Goal: Task Accomplishment & Management: Manage account settings

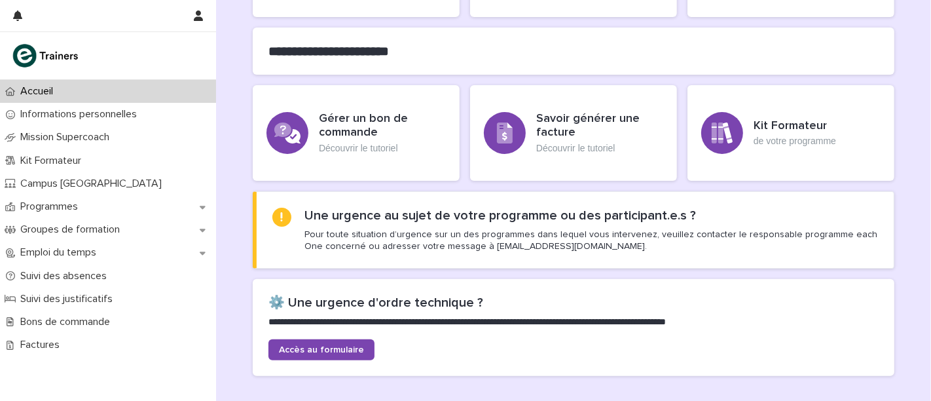
scroll to position [416, 0]
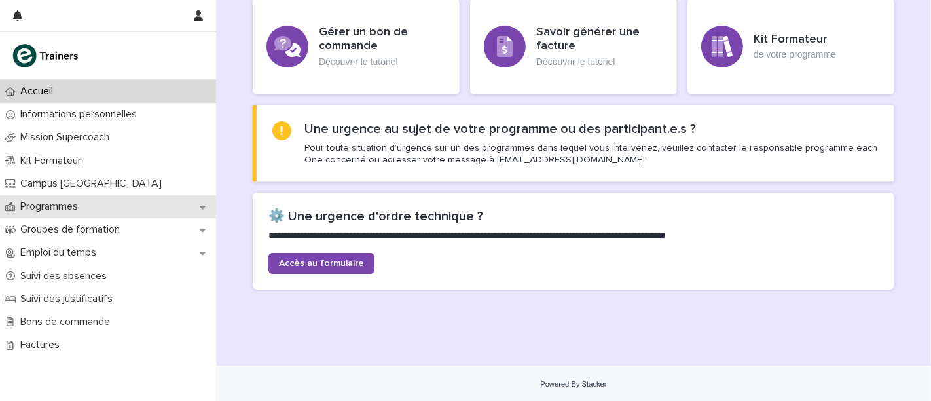
click at [160, 210] on div "Programmes" at bounding box center [108, 206] width 216 height 23
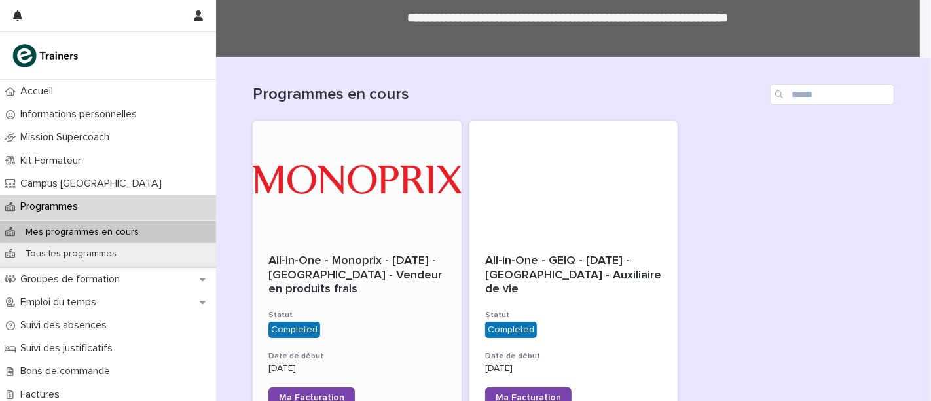
scroll to position [98, 0]
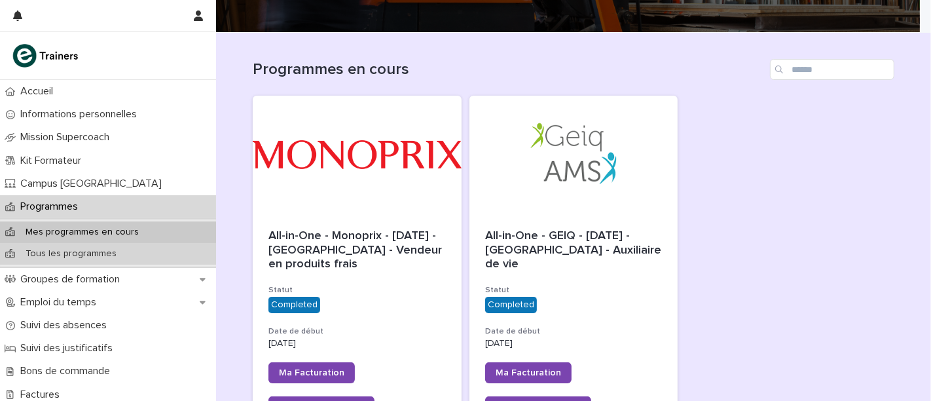
click at [165, 253] on div "Tous les programmes" at bounding box center [108, 254] width 216 height 22
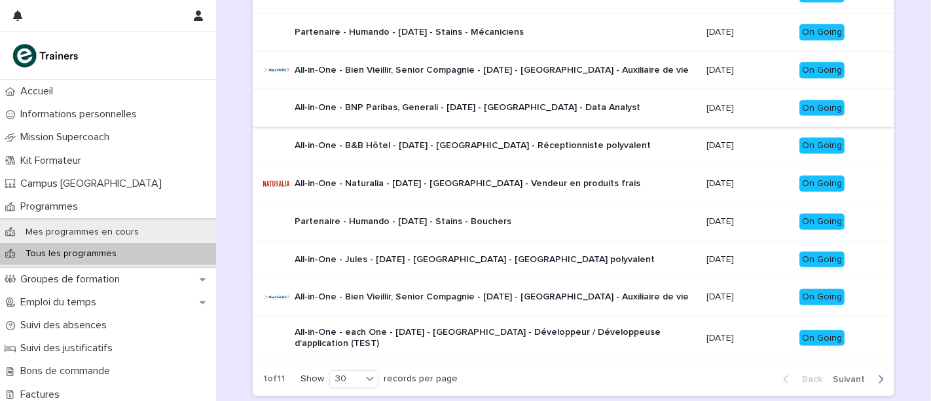
scroll to position [921, 0]
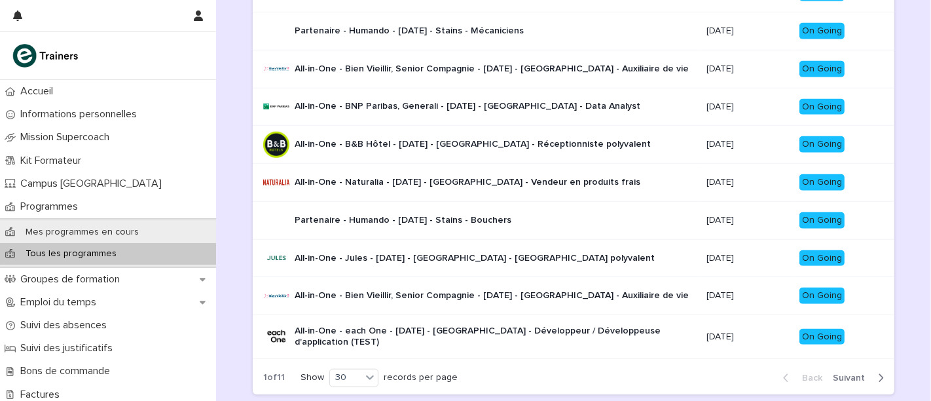
click at [552, 101] on p "All-in-One - BNP Paribas, Generali - [DATE] - [GEOGRAPHIC_DATA] - Data Analyst" at bounding box center [467, 106] width 346 height 11
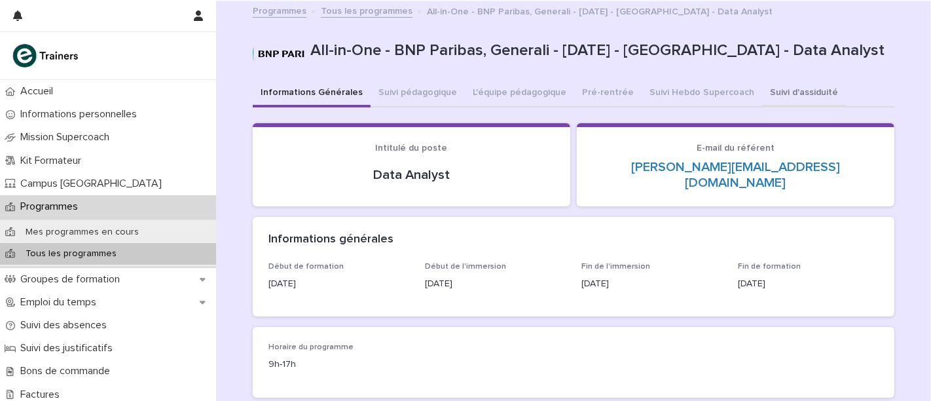
click at [762, 83] on button "Suivi d'assiduité" at bounding box center [804, 93] width 84 height 27
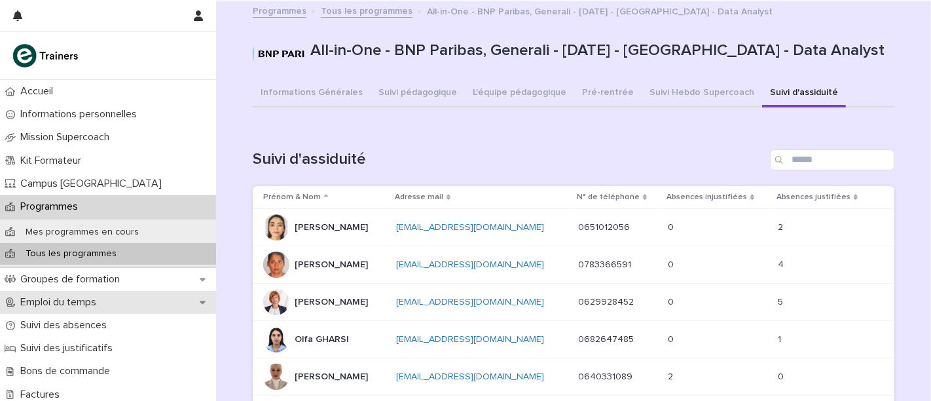
click at [63, 308] on div "Emploi du temps" at bounding box center [108, 302] width 216 height 23
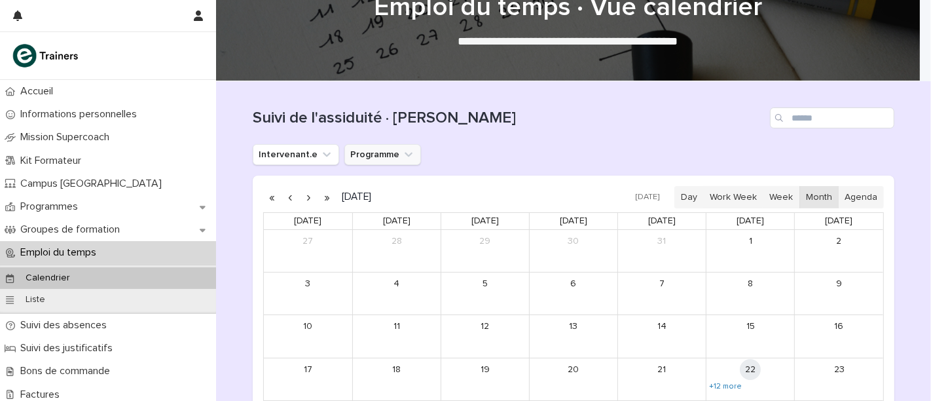
scroll to position [73, 0]
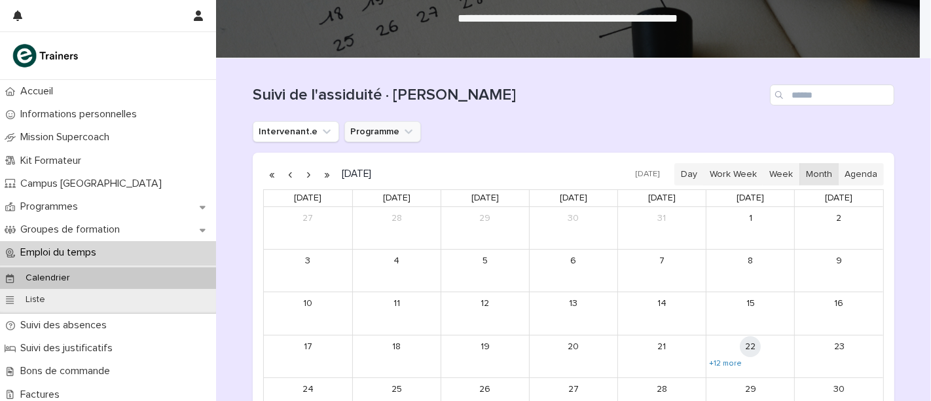
click at [387, 130] on button "Programme" at bounding box center [382, 131] width 77 height 21
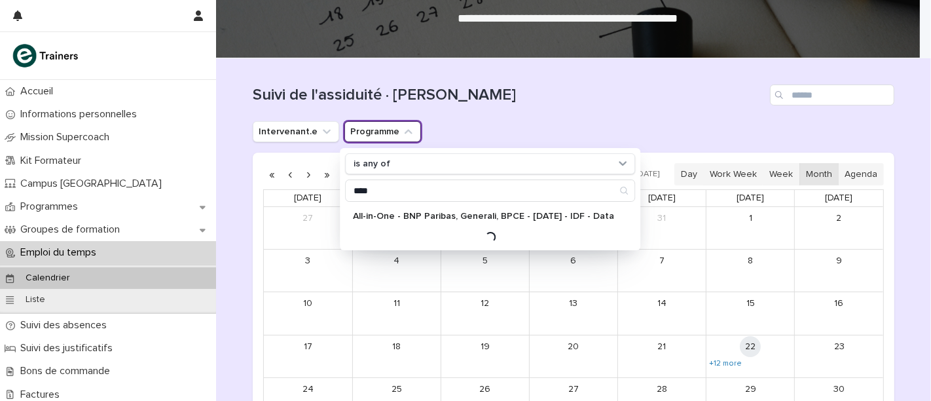
type input "****"
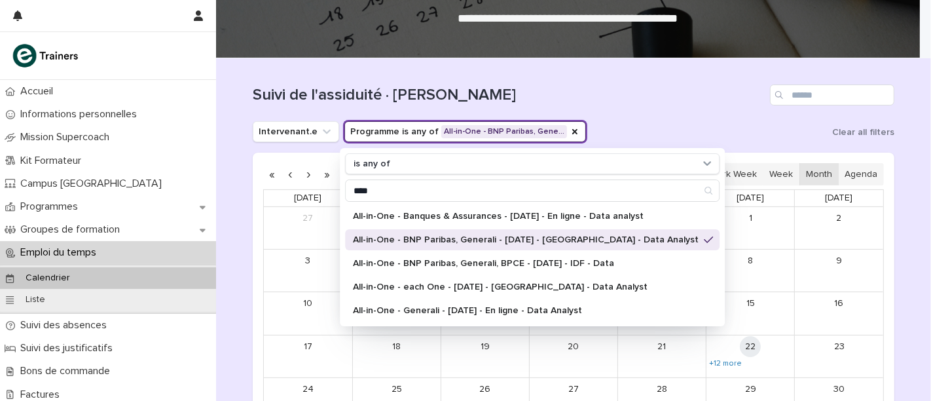
click at [711, 89] on h1 "Suivi de l'assiduité · [PERSON_NAME]" at bounding box center [509, 95] width 512 height 19
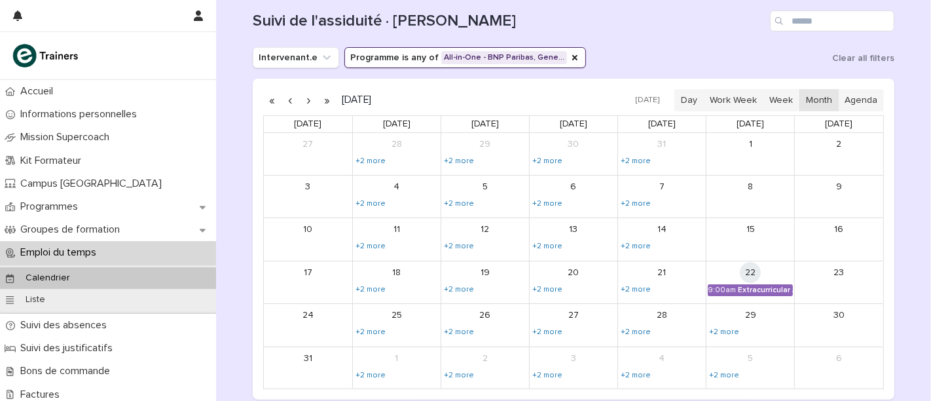
scroll to position [156, 0]
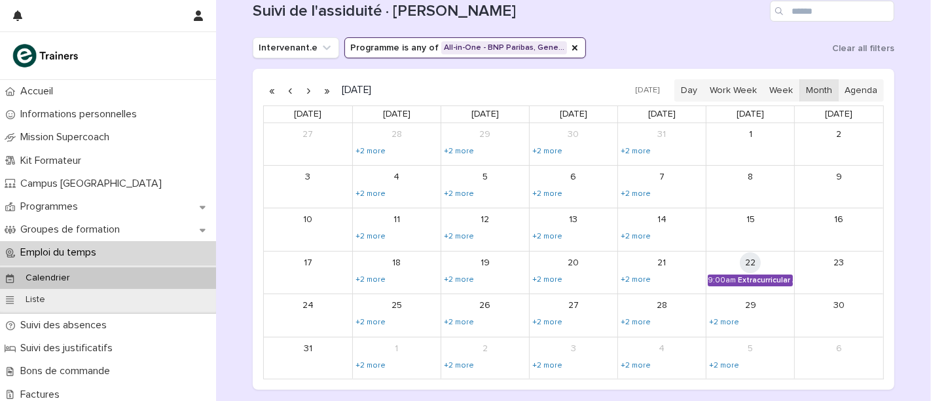
click at [772, 284] on div "Extracurricular APEC - Atelier employabilité Data" at bounding box center [765, 280] width 55 height 9
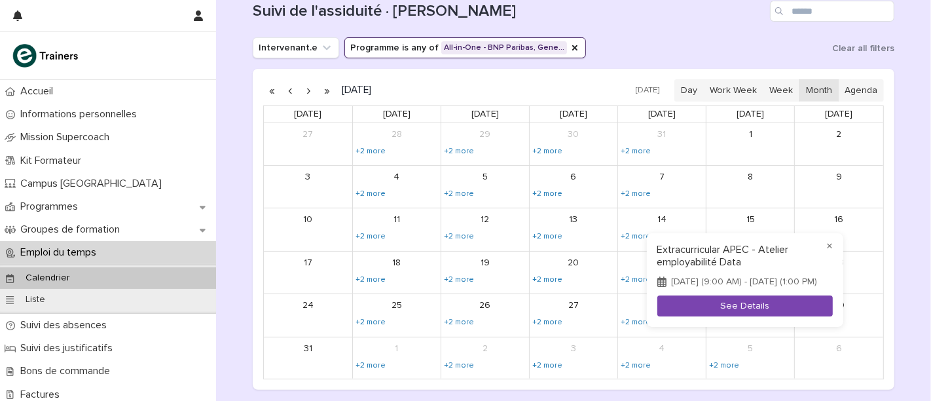
click at [699, 313] on button "See Details" at bounding box center [744, 306] width 175 height 22
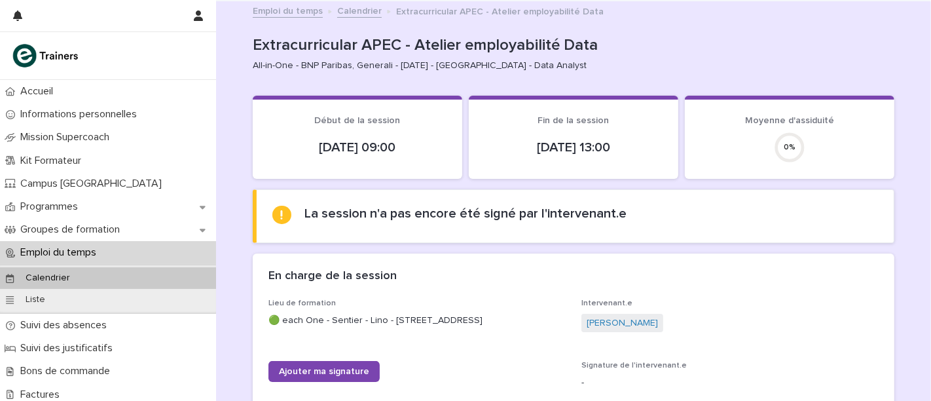
scroll to position [218, 0]
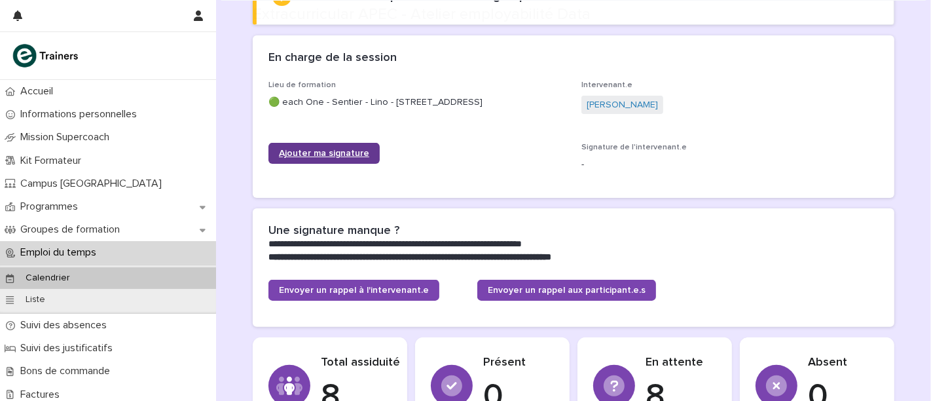
click at [348, 150] on span "Ajouter ma signature" at bounding box center [324, 153] width 90 height 9
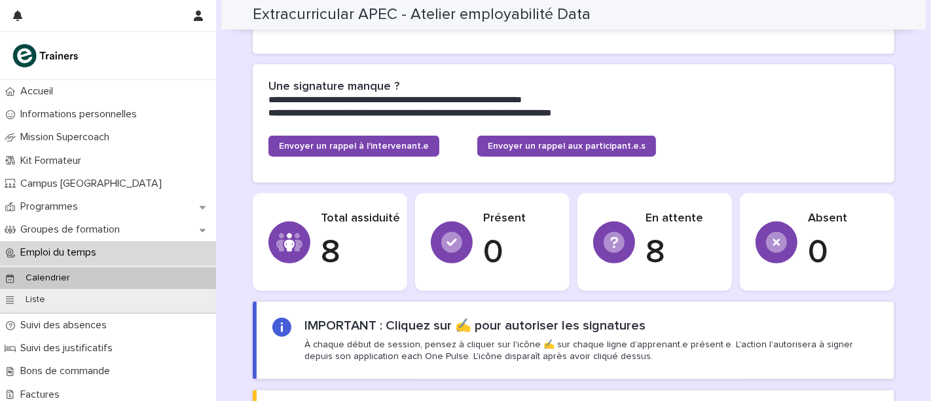
scroll to position [363, 0]
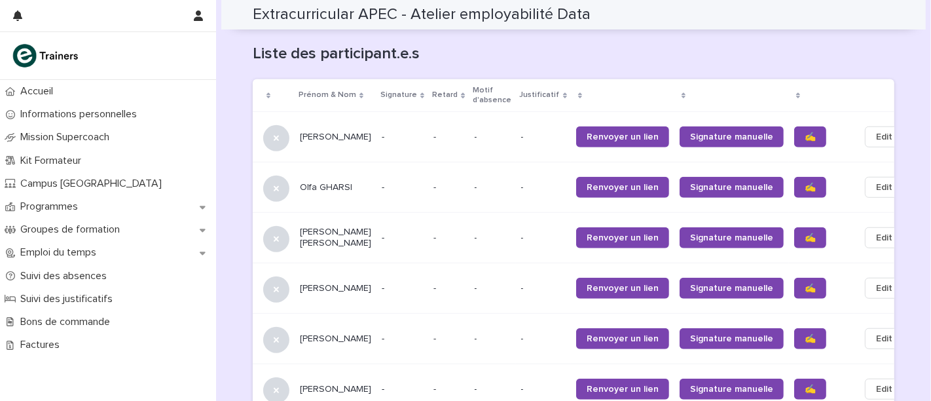
scroll to position [720, 0]
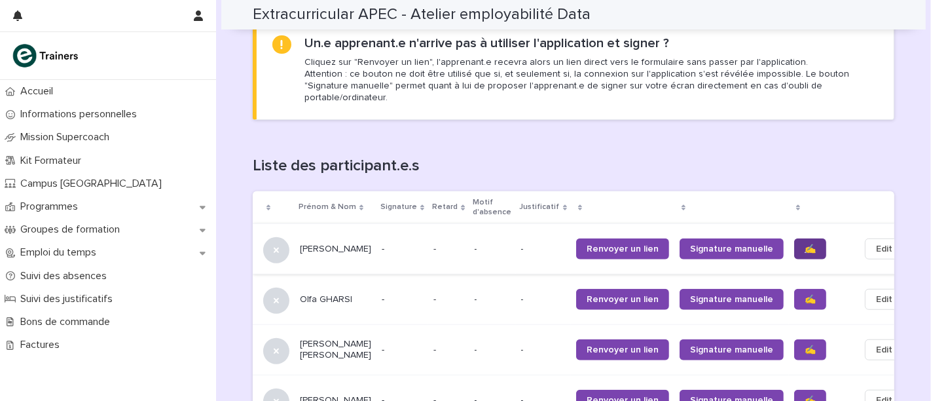
click at [794, 238] on link "✍️" at bounding box center [810, 248] width 32 height 21
click at [794, 289] on link "✍️" at bounding box center [810, 299] width 32 height 21
click at [804, 345] on span "✍️" at bounding box center [809, 349] width 11 height 9
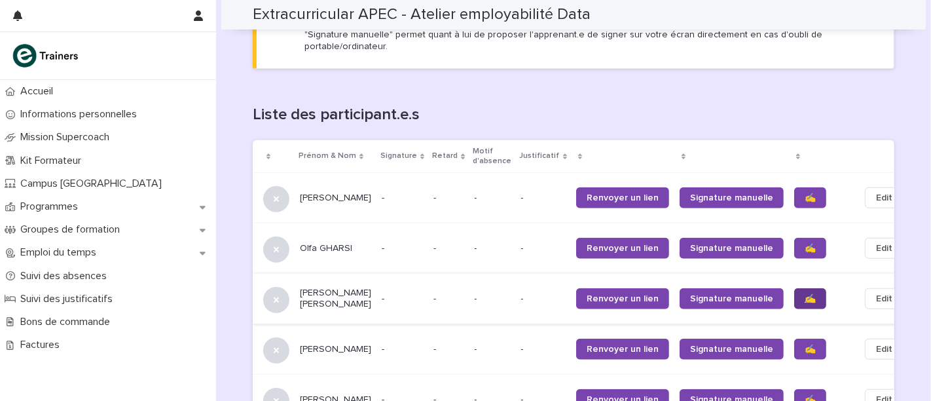
scroll to position [793, 0]
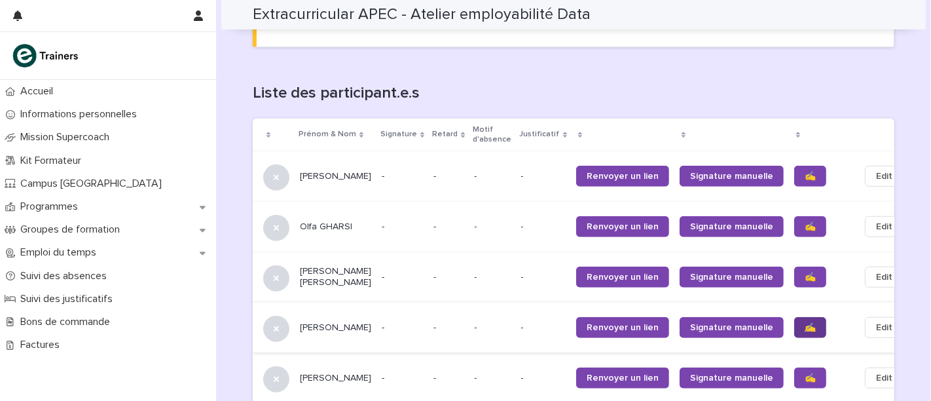
click at [804, 323] on span "✍️" at bounding box center [809, 327] width 11 height 9
click at [804, 373] on span "✍️" at bounding box center [809, 377] width 11 height 9
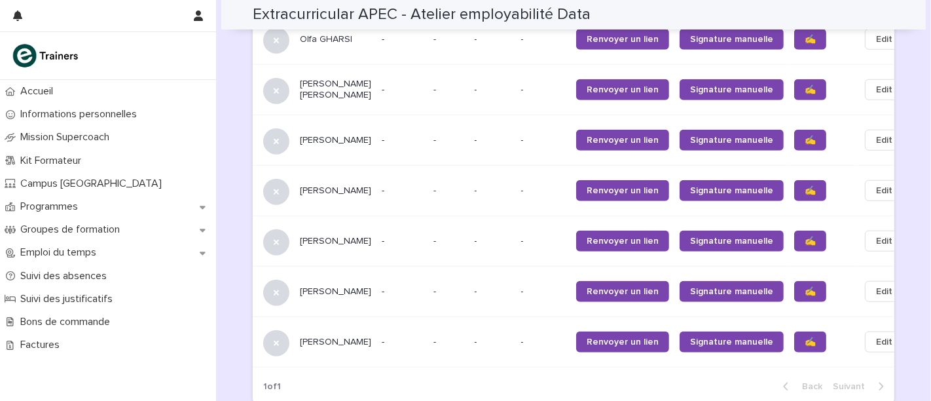
scroll to position [1011, 0]
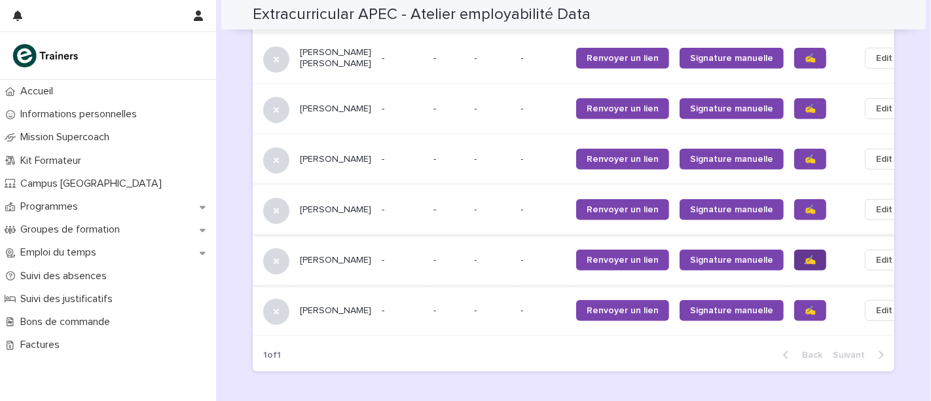
click at [804, 255] on span "✍️" at bounding box center [809, 259] width 11 height 9
click at [804, 306] on span "✍️" at bounding box center [809, 310] width 11 height 9
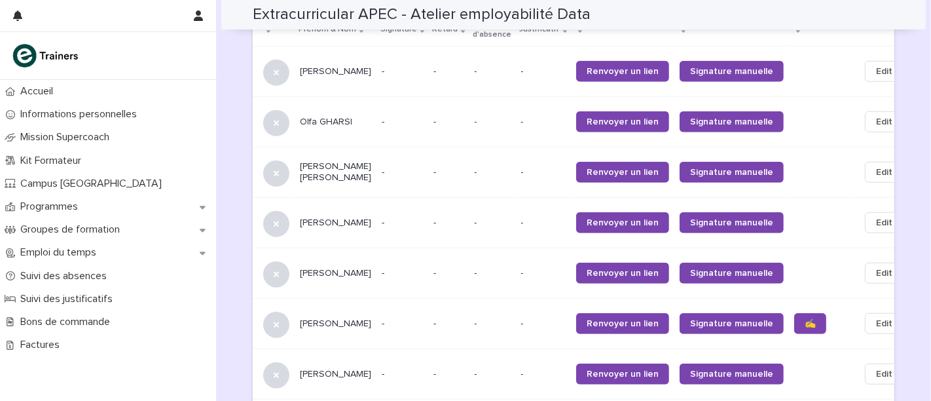
scroll to position [1084, 0]
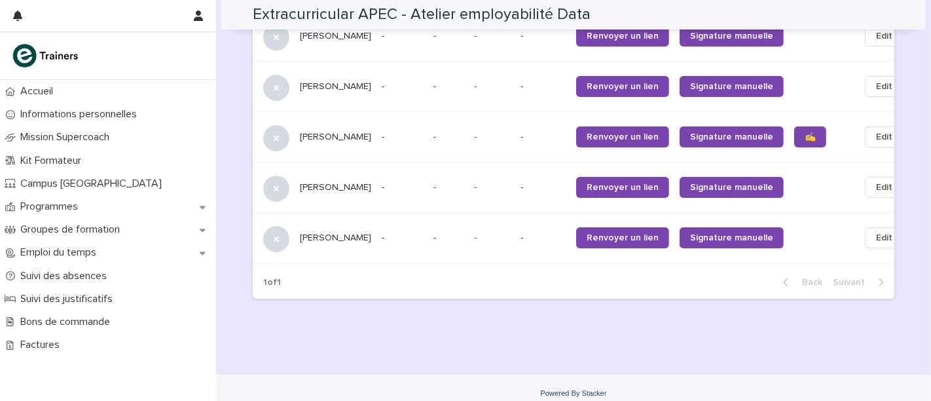
click at [794, 121] on div "✍️" at bounding box center [821, 136] width 55 height 31
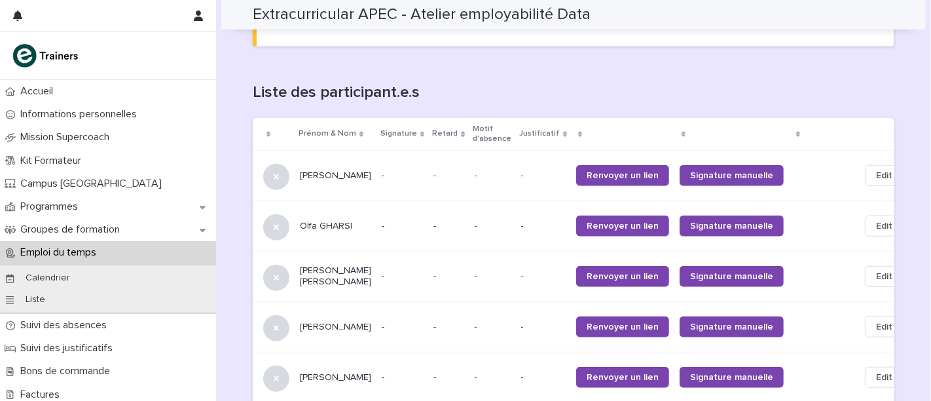
scroll to position [1002, 0]
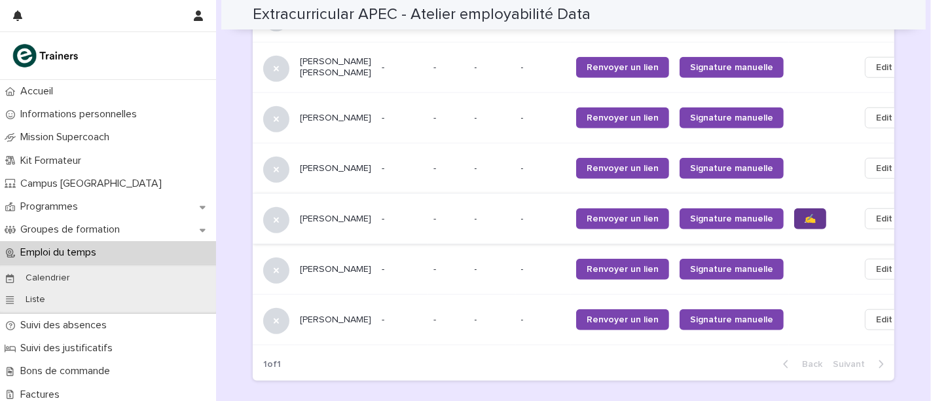
click at [794, 208] on link "✍️" at bounding box center [810, 218] width 32 height 21
drag, startPoint x: 893, startPoint y: 143, endPoint x: 883, endPoint y: 159, distance: 18.9
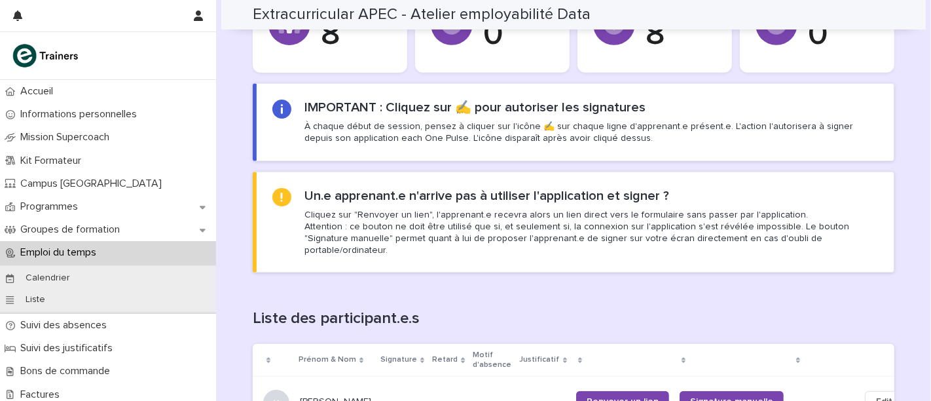
scroll to position [566, 0]
